Goal: Book appointment/travel/reservation

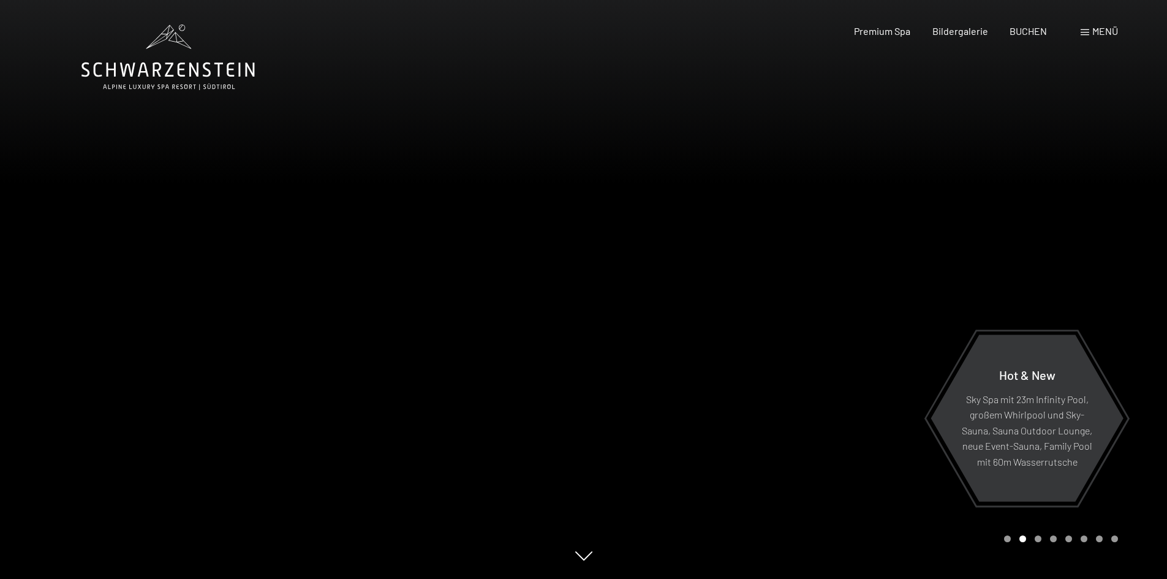
drag, startPoint x: 744, startPoint y: 316, endPoint x: 781, endPoint y: 195, distance: 125.8
click at [781, 175] on div at bounding box center [876, 289] width 584 height 579
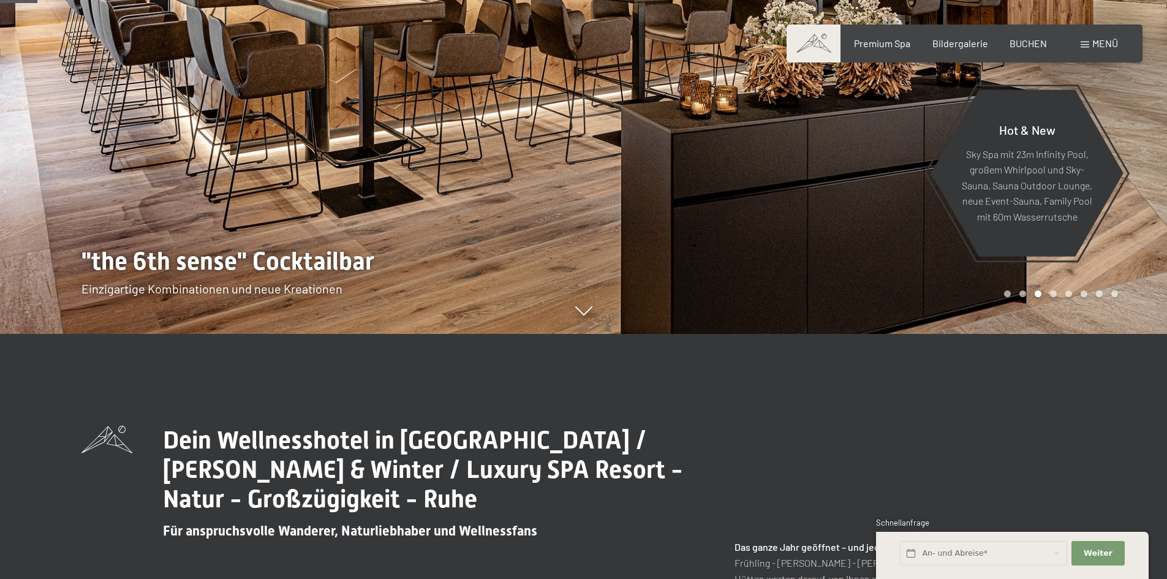
scroll to position [61, 0]
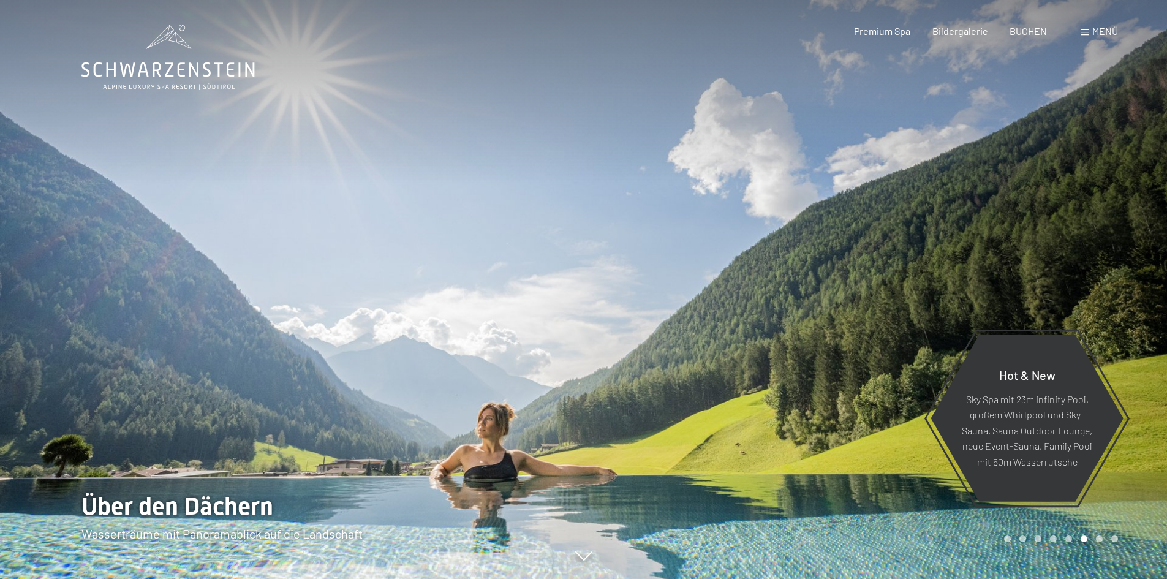
click at [741, 288] on div at bounding box center [876, 289] width 584 height 579
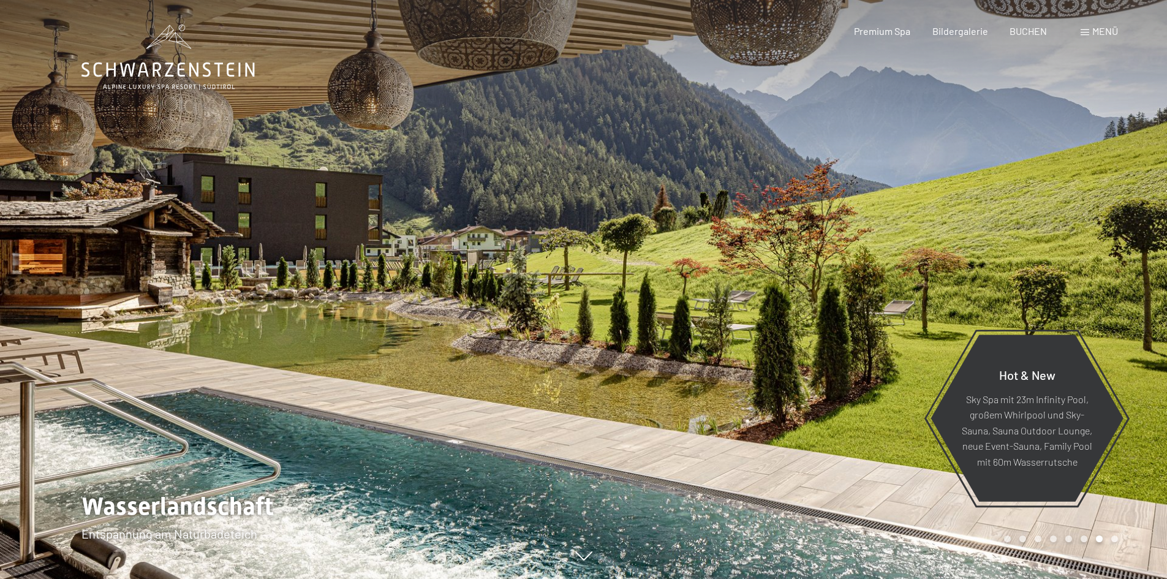
click at [964, 230] on div at bounding box center [876, 289] width 584 height 579
